Goal: Find specific page/section: Find specific page/section

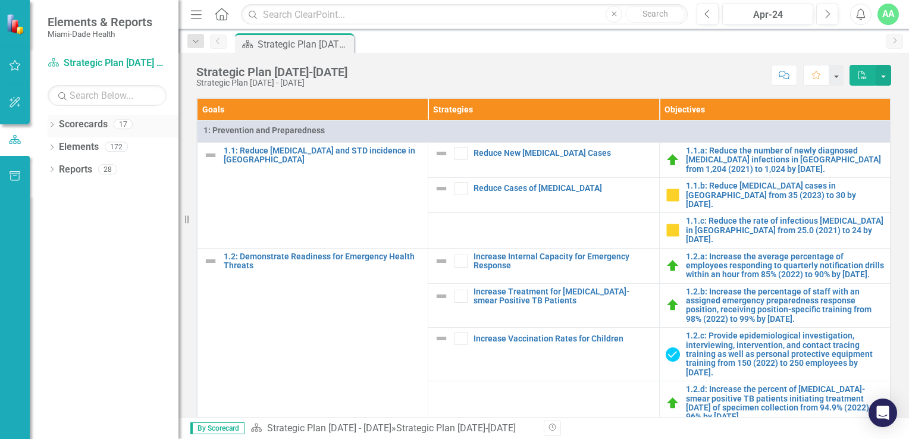
click at [55, 123] on icon "Dropdown" at bounding box center [52, 126] width 8 height 7
click at [58, 147] on icon at bounding box center [58, 146] width 3 height 6
click at [74, 191] on icon "Dropdown" at bounding box center [69, 191] width 9 height 7
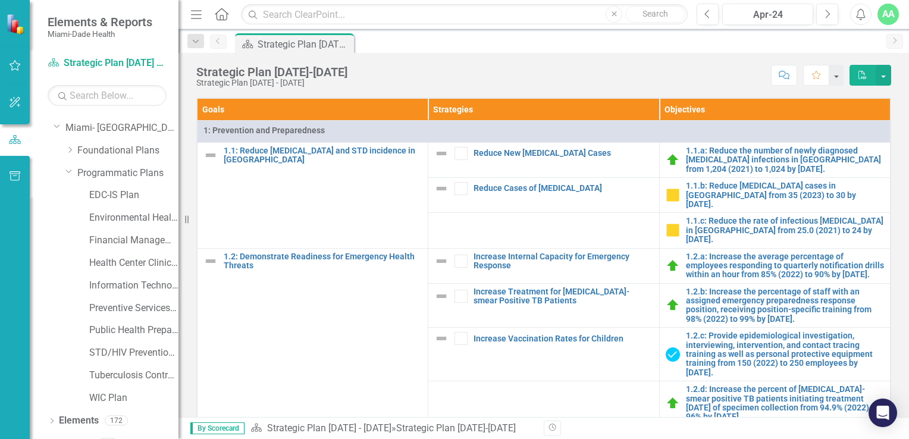
scroll to position [36, 0]
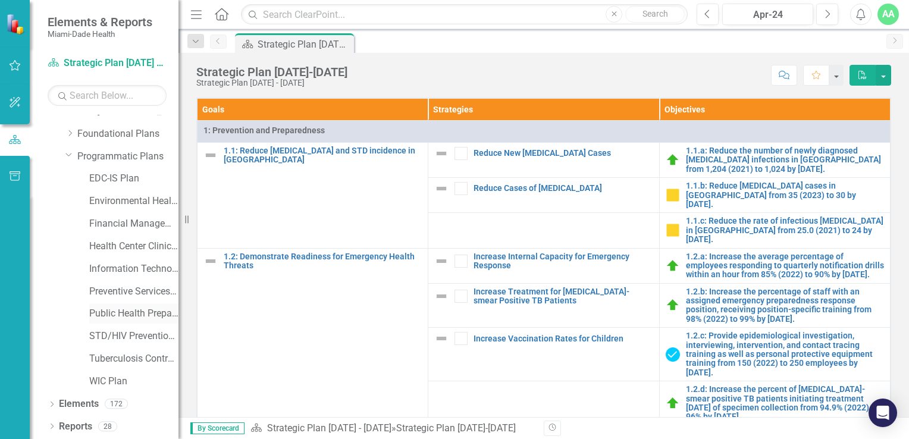
click at [121, 318] on link "Public Health Preparedness Plan" at bounding box center [133, 314] width 89 height 14
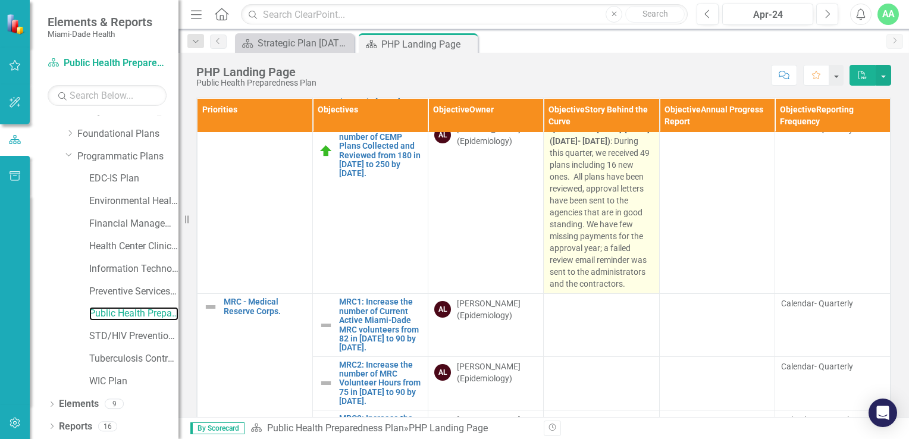
scroll to position [59, 0]
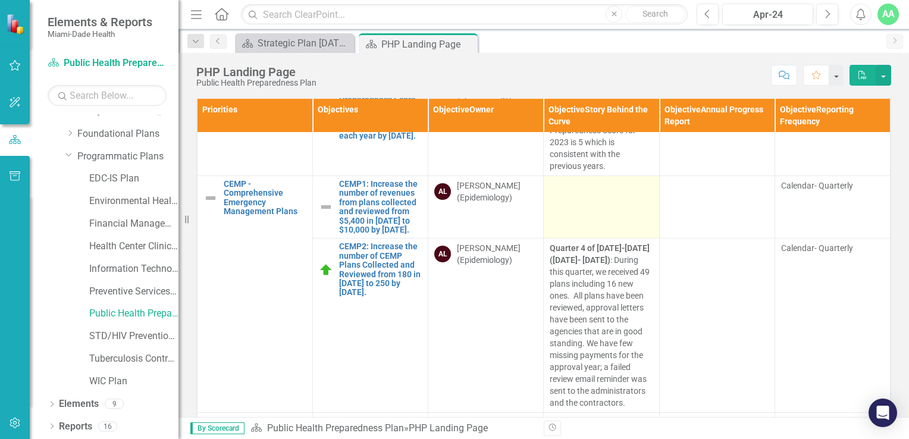
click at [569, 189] on div at bounding box center [601, 187] width 103 height 14
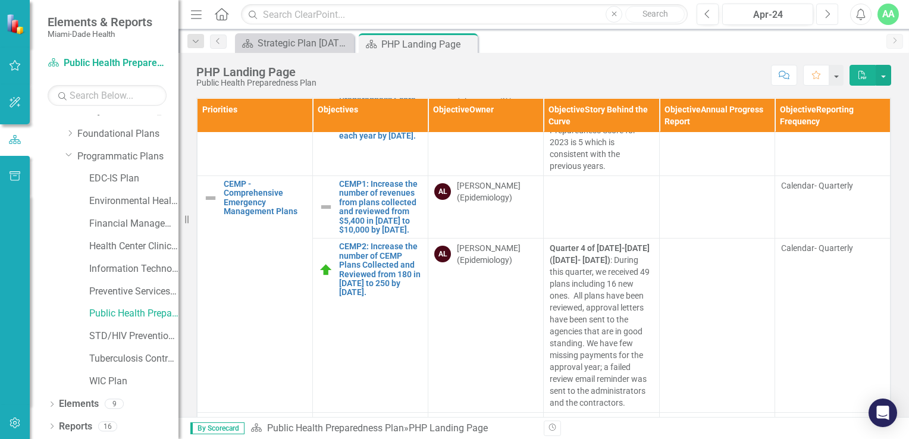
click at [824, 15] on icon "Next" at bounding box center [827, 14] width 7 height 11
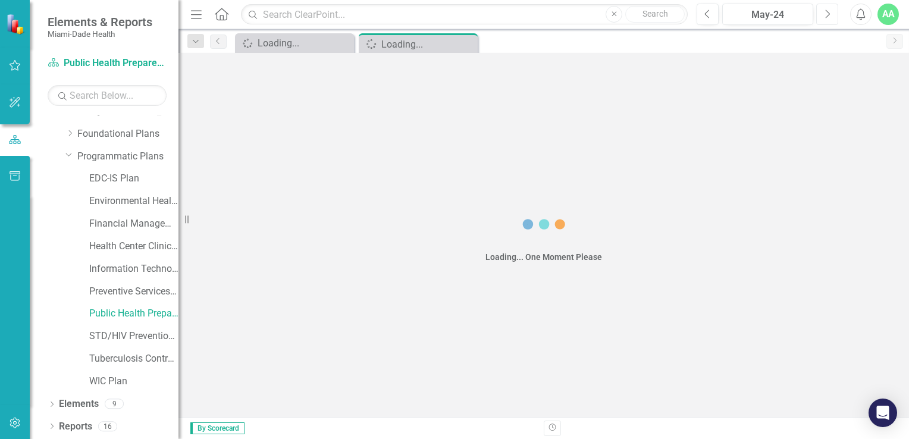
click at [824, 15] on icon "Next" at bounding box center [827, 14] width 7 height 11
